Goal: Transaction & Acquisition: Purchase product/service

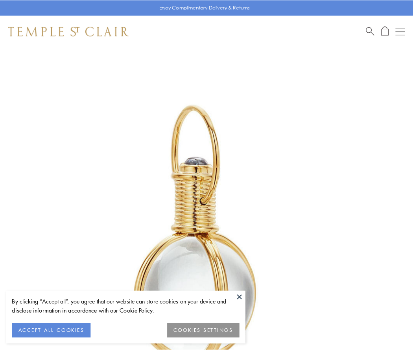
scroll to position [206, 0]
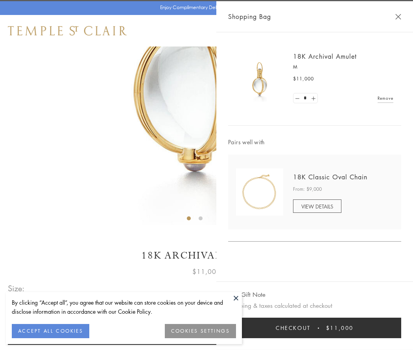
click at [315, 328] on button "Checkout $11,000" at bounding box center [314, 327] width 173 height 20
